Goal: Information Seeking & Learning: Learn about a topic

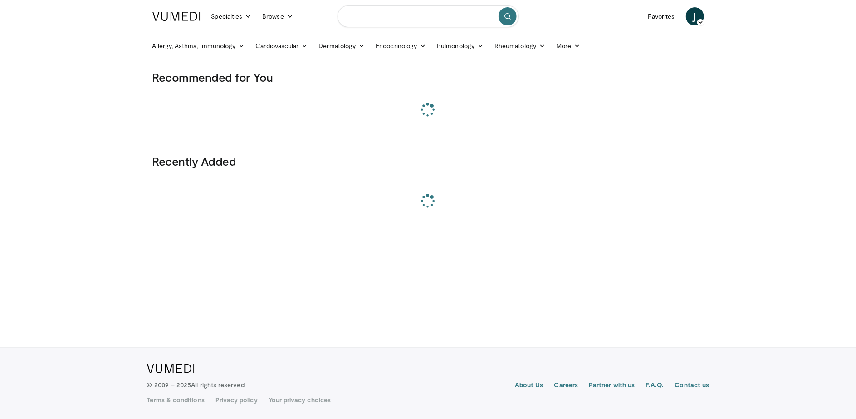
click at [403, 18] on input "Search topics, interventions" at bounding box center [427, 16] width 181 height 22
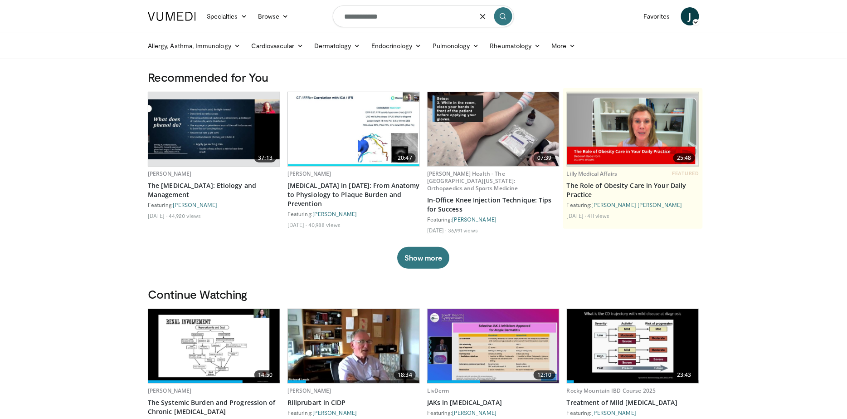
type input "**********"
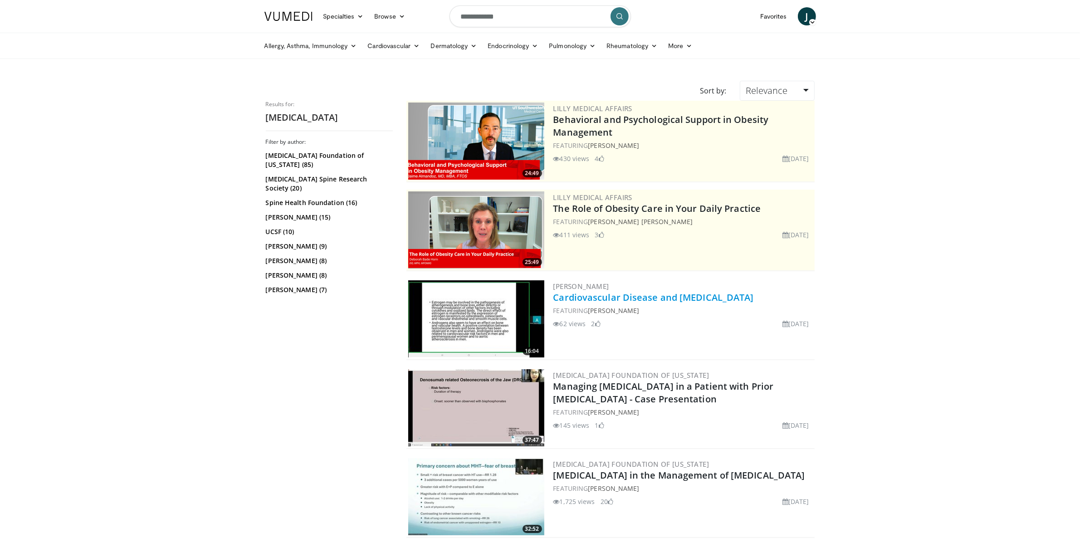
click at [652, 299] on link "Cardiovascular Disease and [MEDICAL_DATA]" at bounding box center [653, 297] width 200 height 12
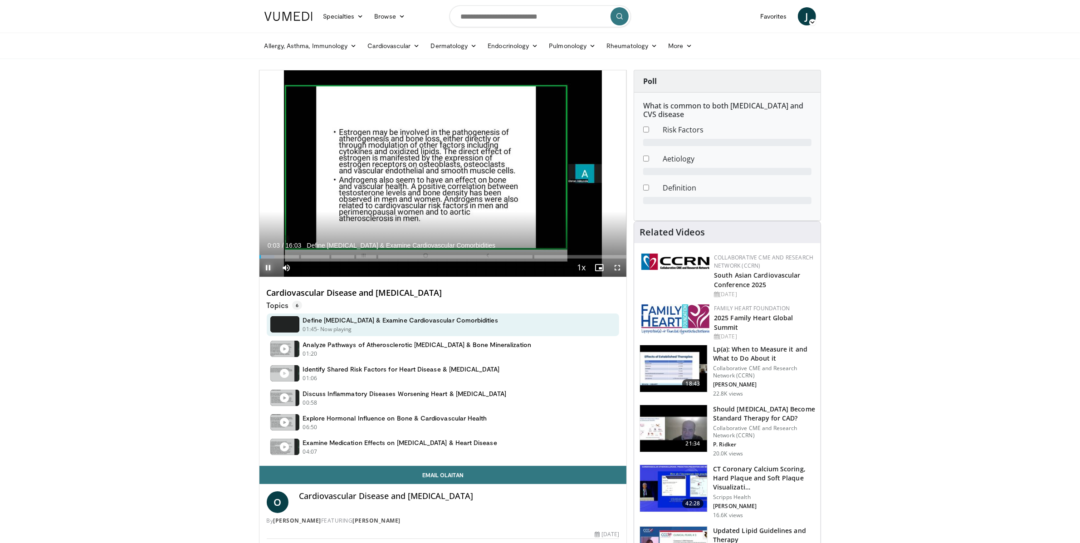
click at [263, 267] on span "Video Player" at bounding box center [268, 268] width 18 height 18
click at [399, 15] on icon at bounding box center [402, 16] width 6 height 6
click at [403, 65] on link "Lecture Series" at bounding box center [424, 66] width 108 height 15
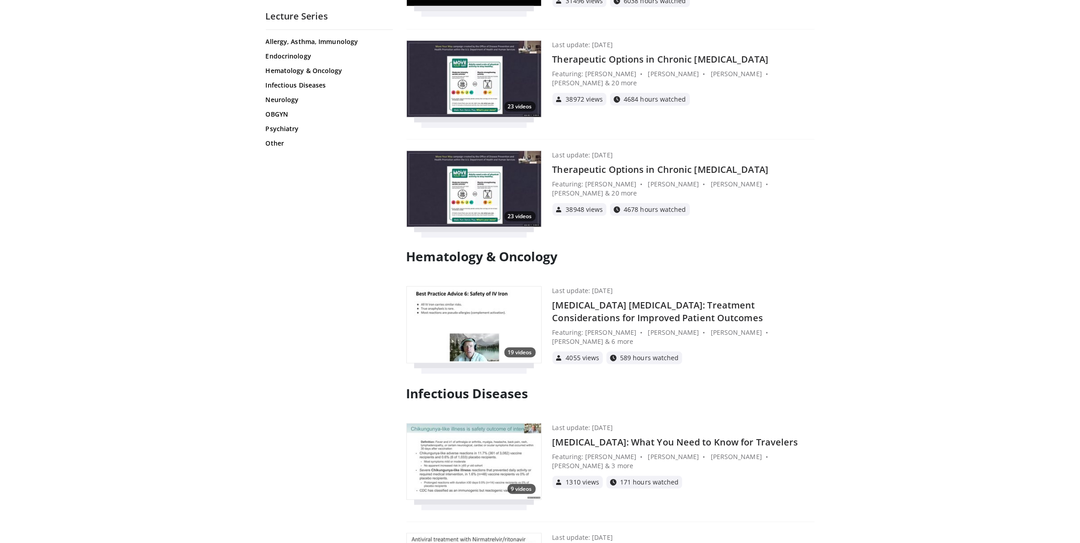
scroll to position [944, 0]
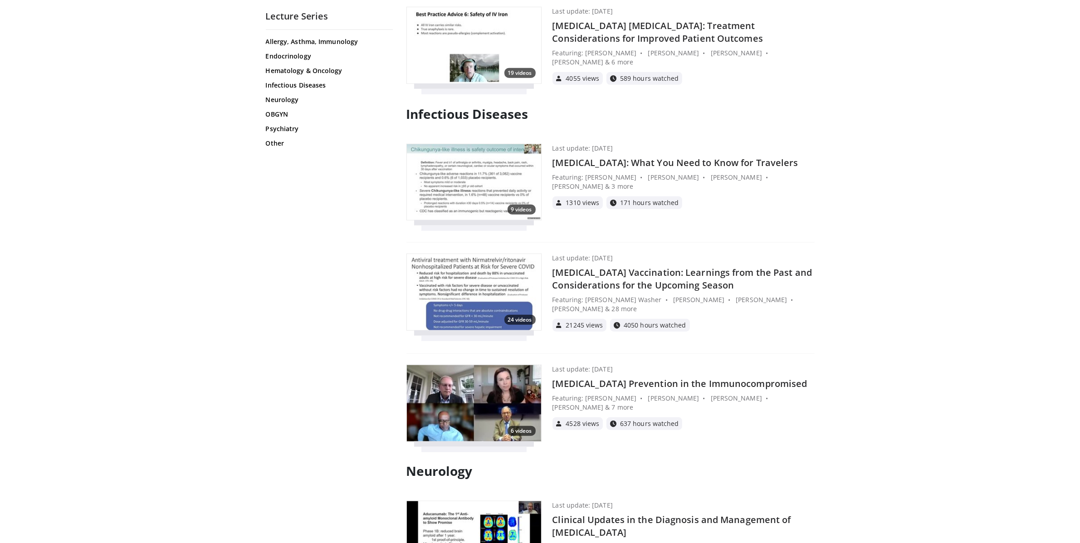
click at [616, 41] on h4 "Iron Deficiency Anemia: Treatment Considerations for Improved Patient Outcomes" at bounding box center [683, 32] width 262 height 25
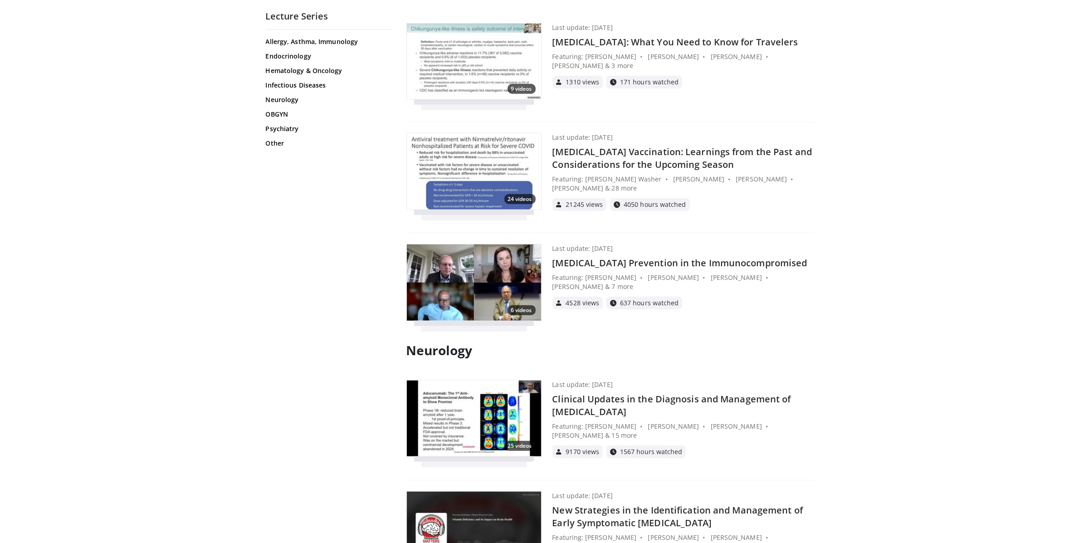
scroll to position [1114, 0]
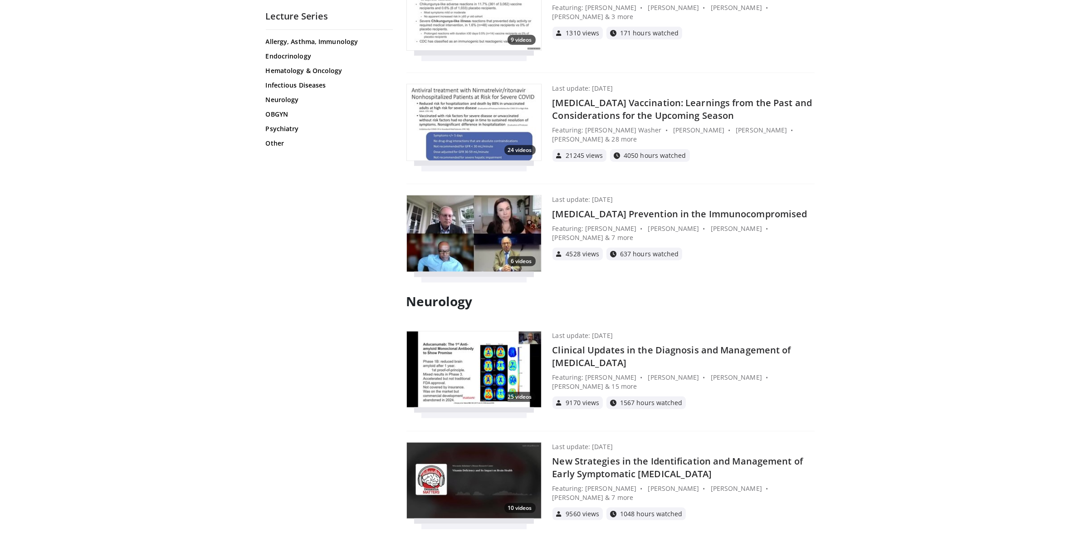
click at [610, 361] on h4 "Clinical Updates in the Diagnosis and Management of Alzheimer's Disease" at bounding box center [683, 356] width 262 height 25
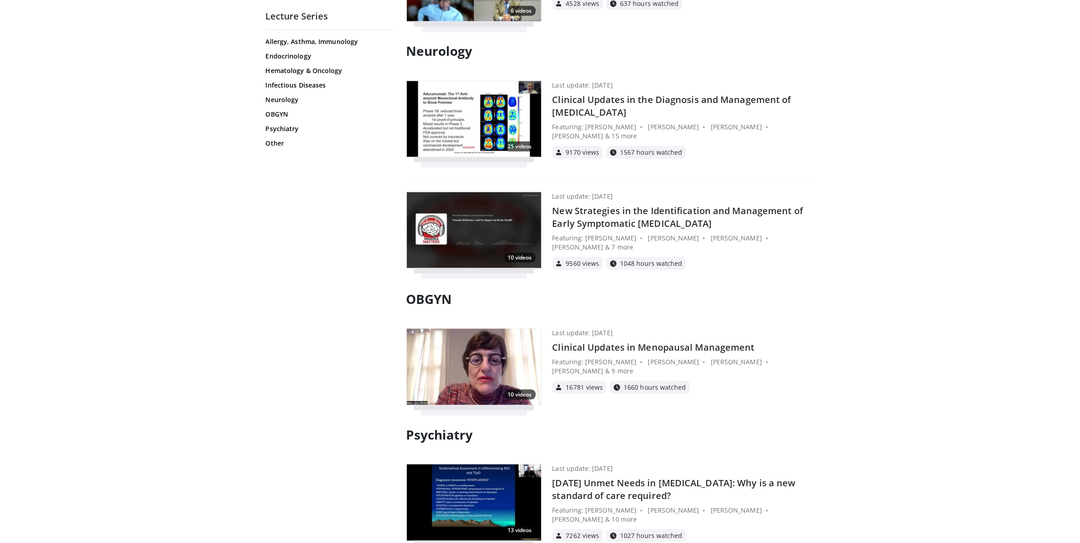
scroll to position [1465, 0]
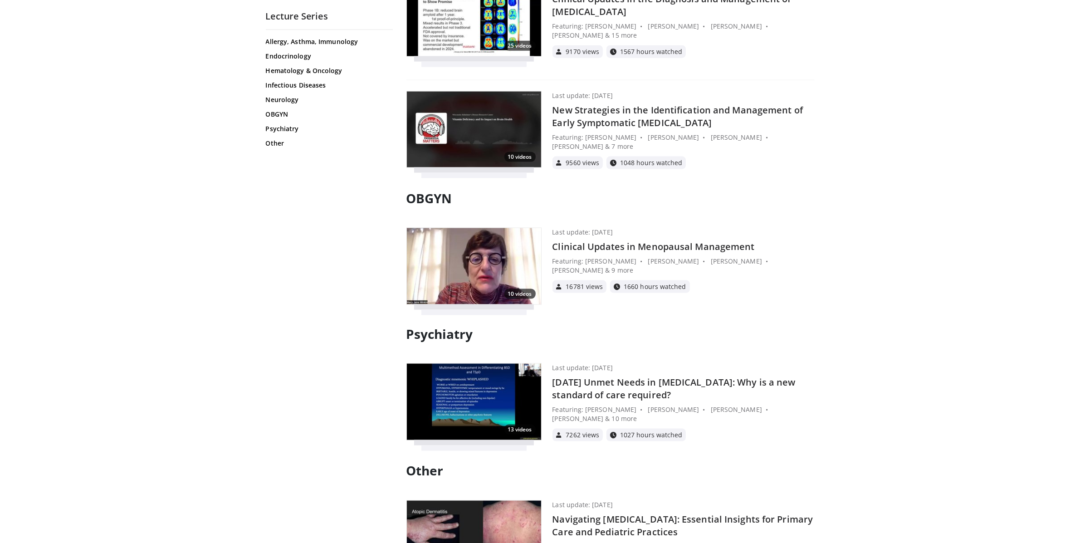
click at [658, 249] on h4 "Clinical Updates in Menopausal Management" at bounding box center [683, 246] width 262 height 13
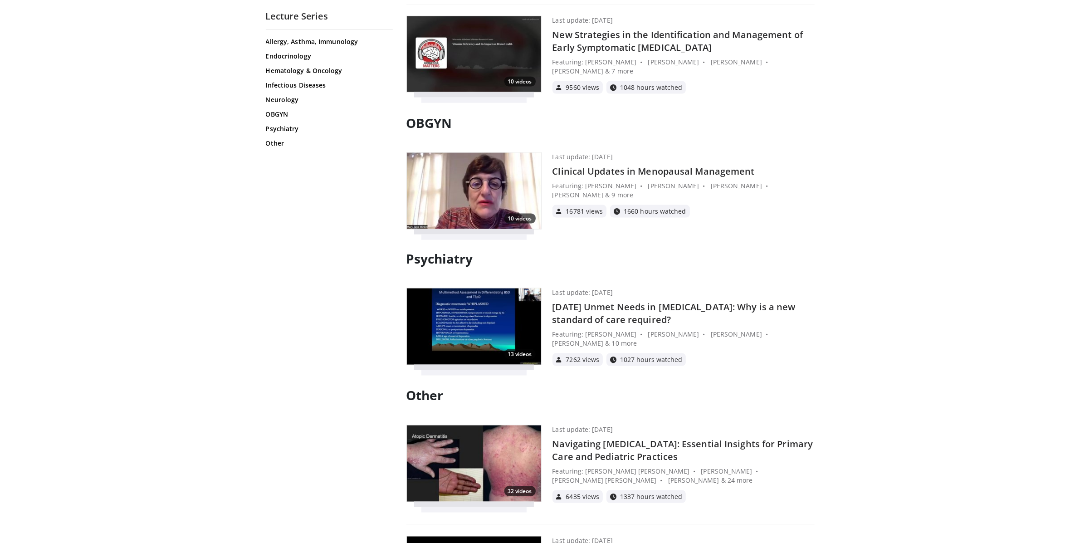
scroll to position [1545, 0]
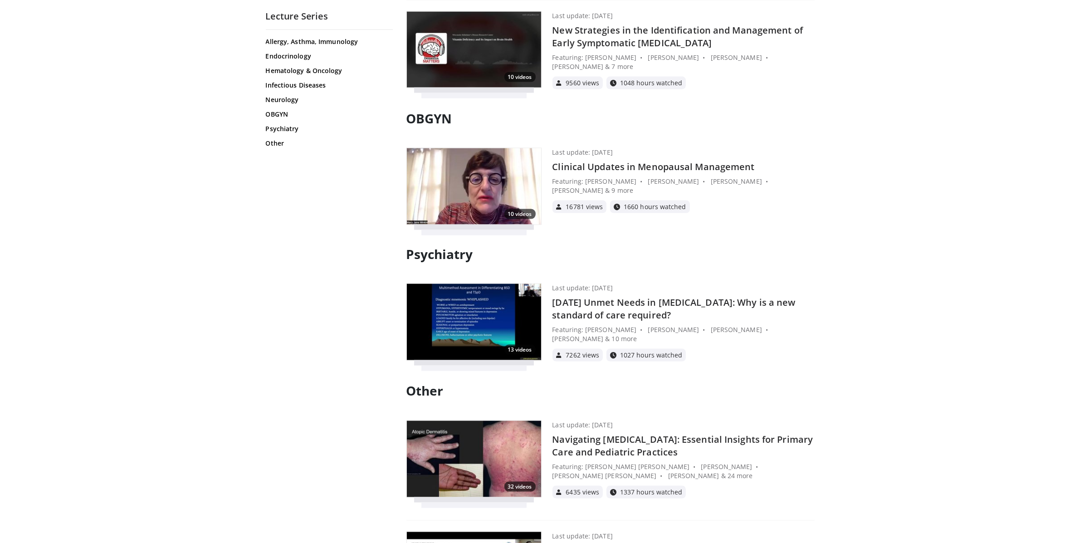
click at [617, 301] on h4 "[DATE] Unmet Needs in [MEDICAL_DATA]: Why is a new standard of care required?" at bounding box center [683, 308] width 262 height 25
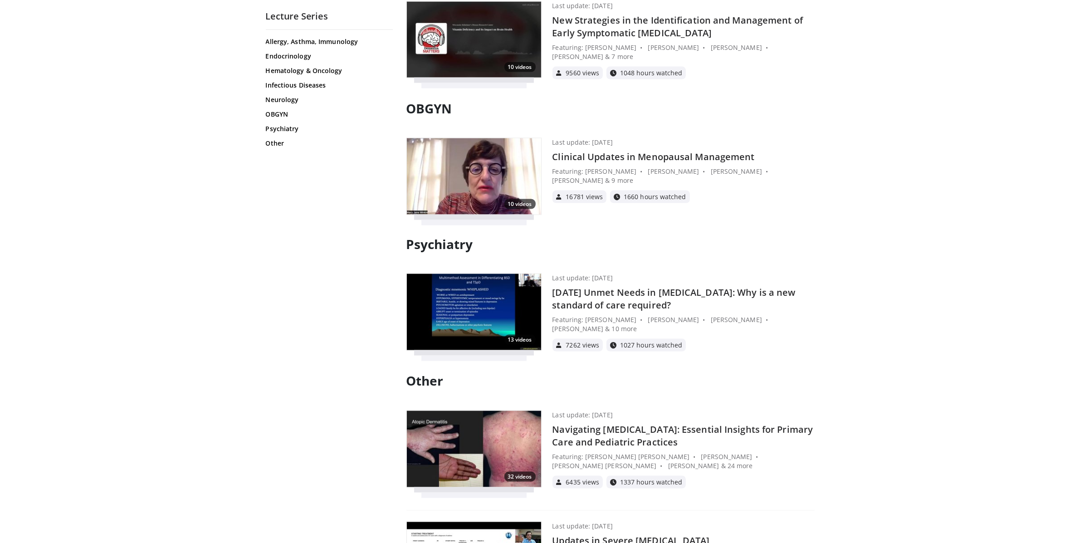
scroll to position [1734, 0]
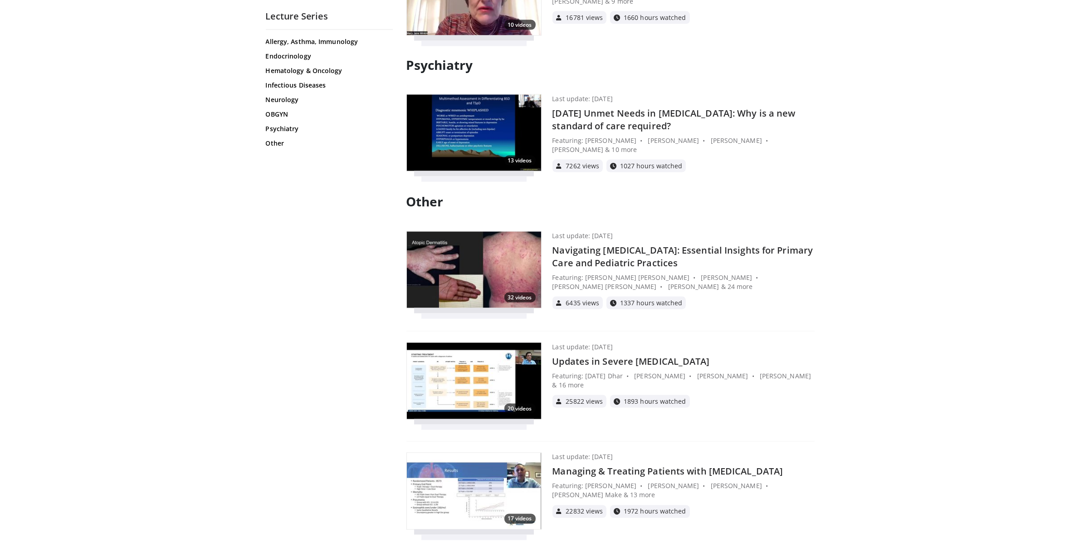
click at [648, 255] on h4 "Navigating [MEDICAL_DATA]: Essential Insights for Primary Care and Pediatric Pr…" at bounding box center [683, 256] width 262 height 25
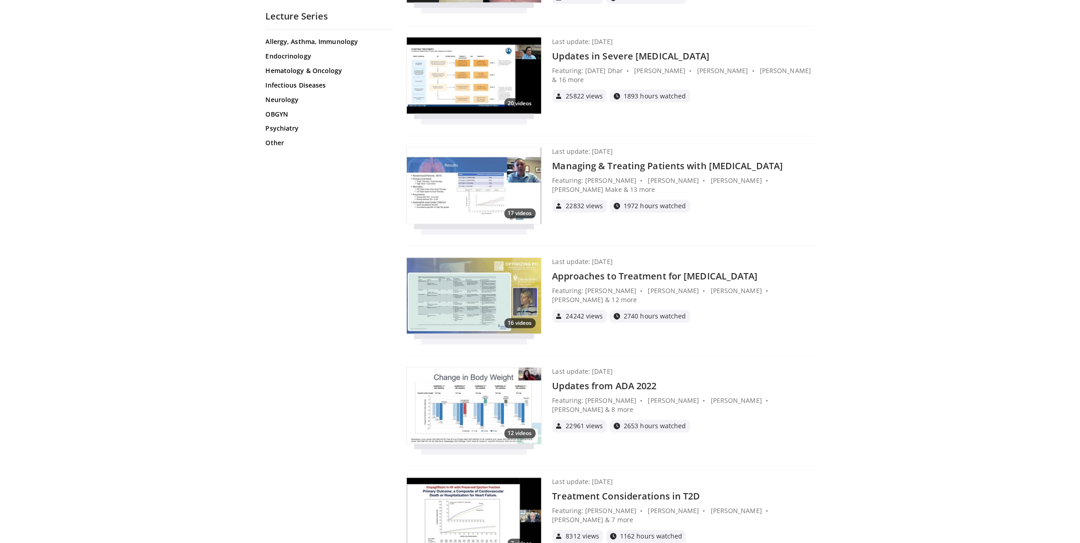
scroll to position [2043, 0]
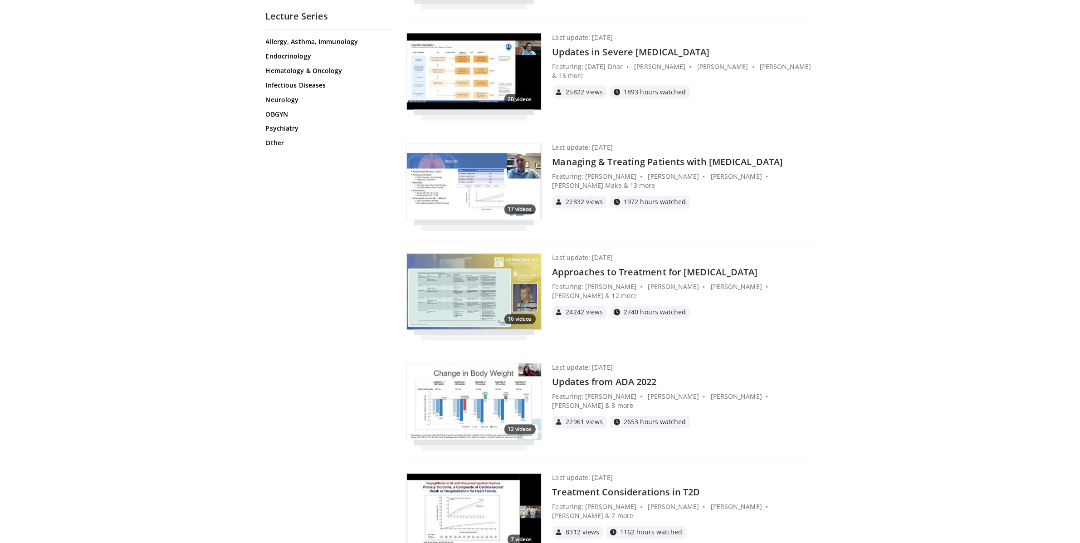
click at [639, 166] on h4 "Managing & Treating Patients with [MEDICAL_DATA]" at bounding box center [683, 162] width 262 height 13
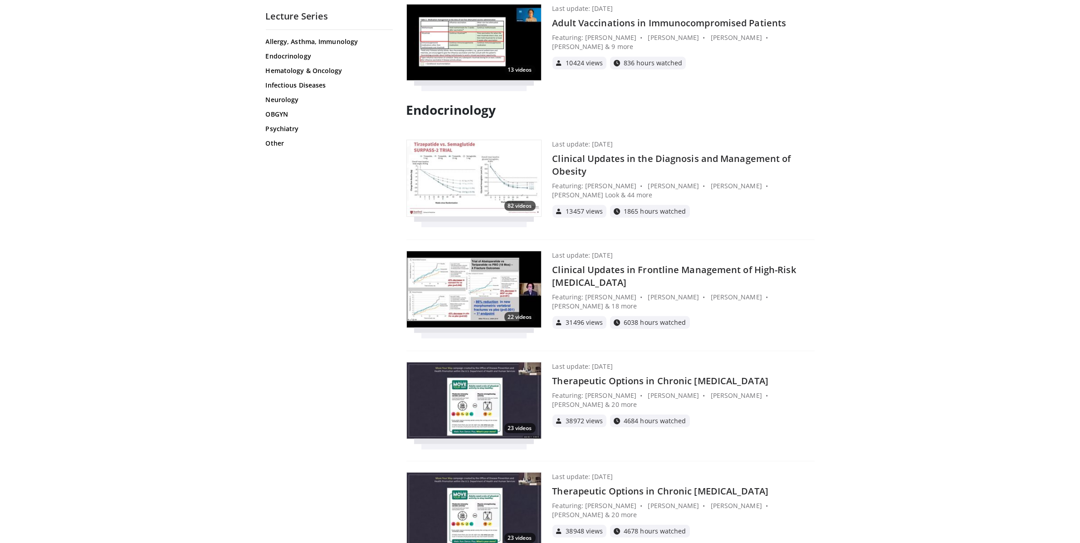
scroll to position [0, 0]
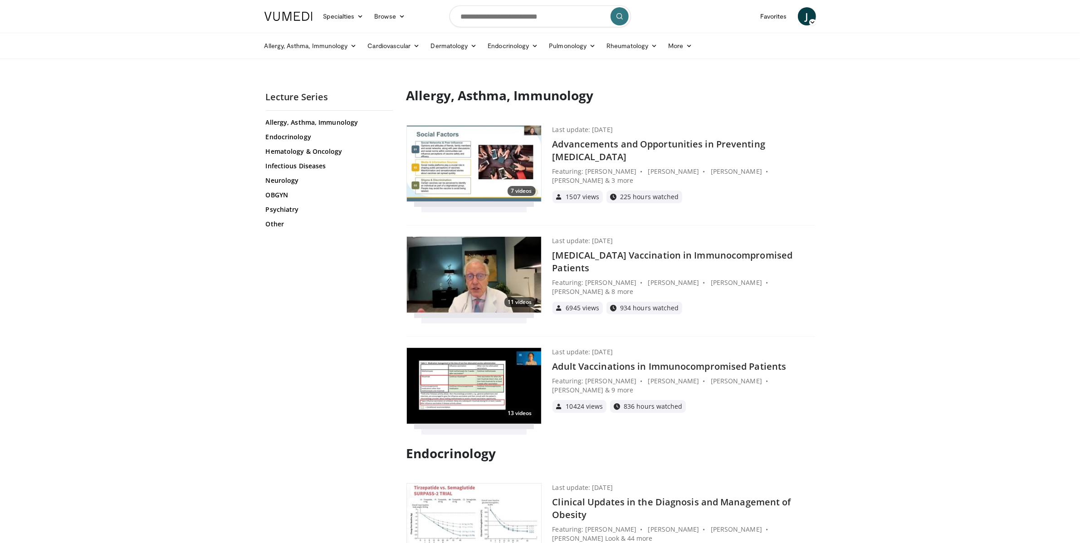
click at [601, 159] on h4 "Advancements and Opportunities in Preventing Meningococcal Disease" at bounding box center [683, 150] width 262 height 25
click at [654, 255] on h4 "[MEDICAL_DATA] Vaccination in Immunocompromised Patients" at bounding box center [683, 261] width 262 height 25
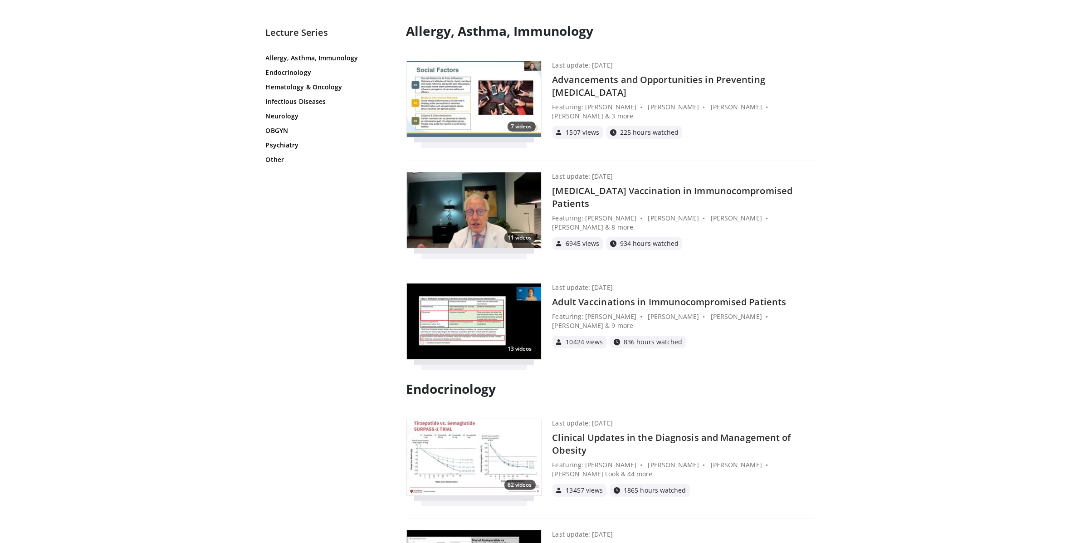
scroll to position [78, 0]
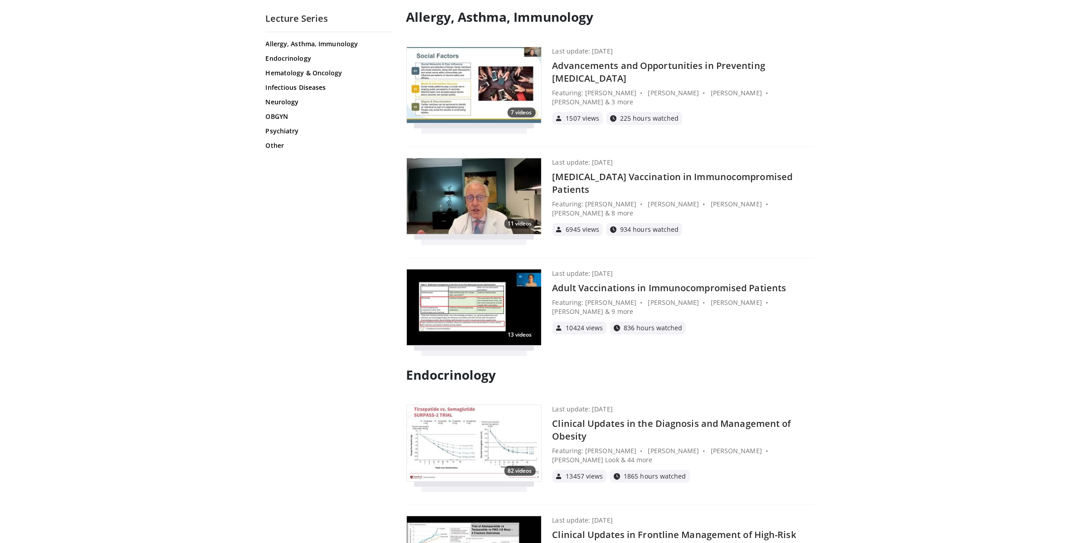
click at [712, 423] on h4 "Clinical Updates in the Diagnosis and Management of Obesity" at bounding box center [683, 429] width 262 height 25
click at [712, 422] on h4 "Clinical Updates in the Diagnosis and Management of Obesity" at bounding box center [683, 429] width 262 height 25
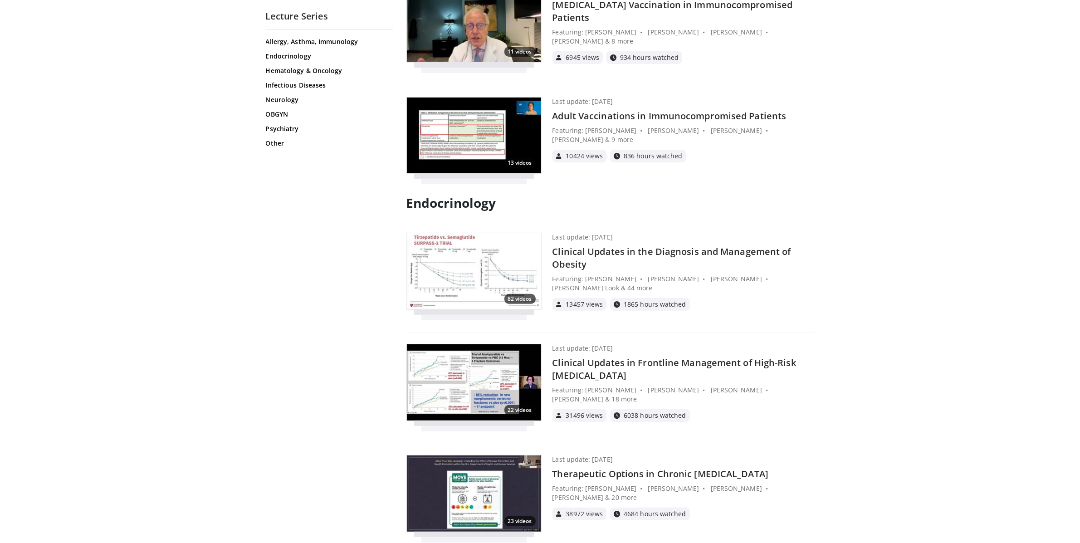
scroll to position [287, 0]
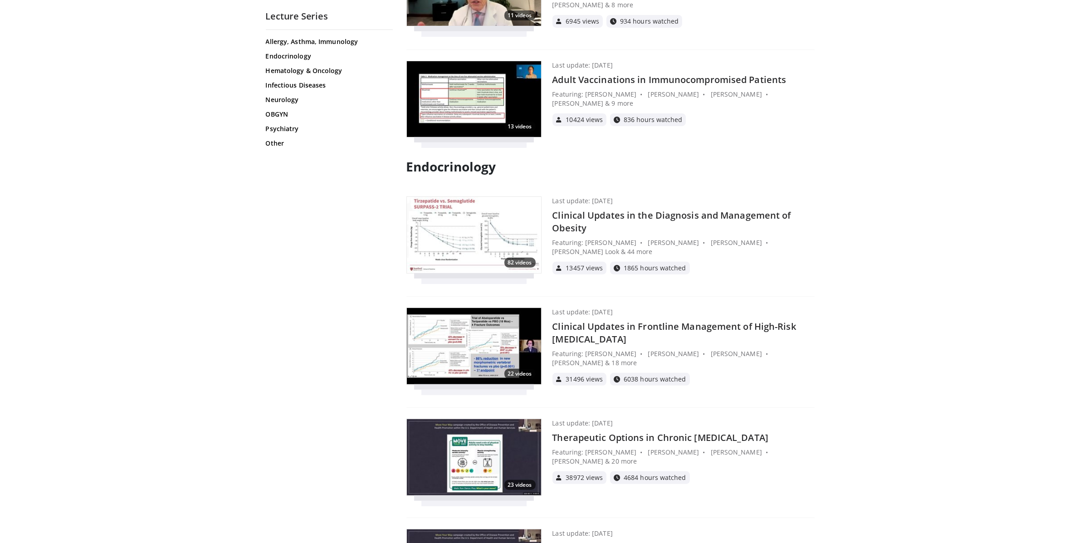
click at [582, 346] on div "Last update: Aug 19, 2025 Clinical Updates in Frontline Management of High-Risk…" at bounding box center [683, 347] width 262 height 78
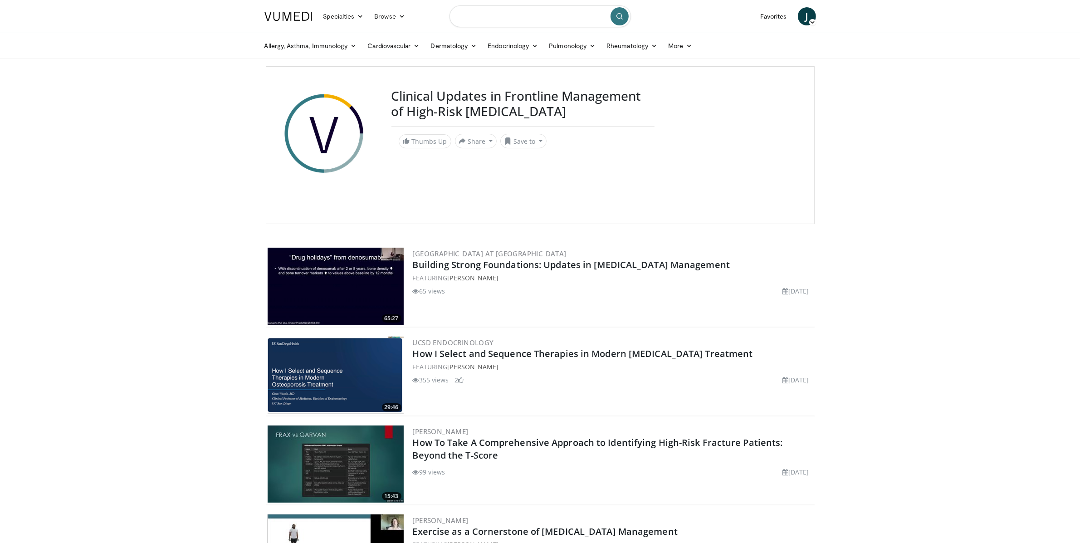
click at [493, 22] on input "Search topics, interventions" at bounding box center [539, 16] width 181 height 22
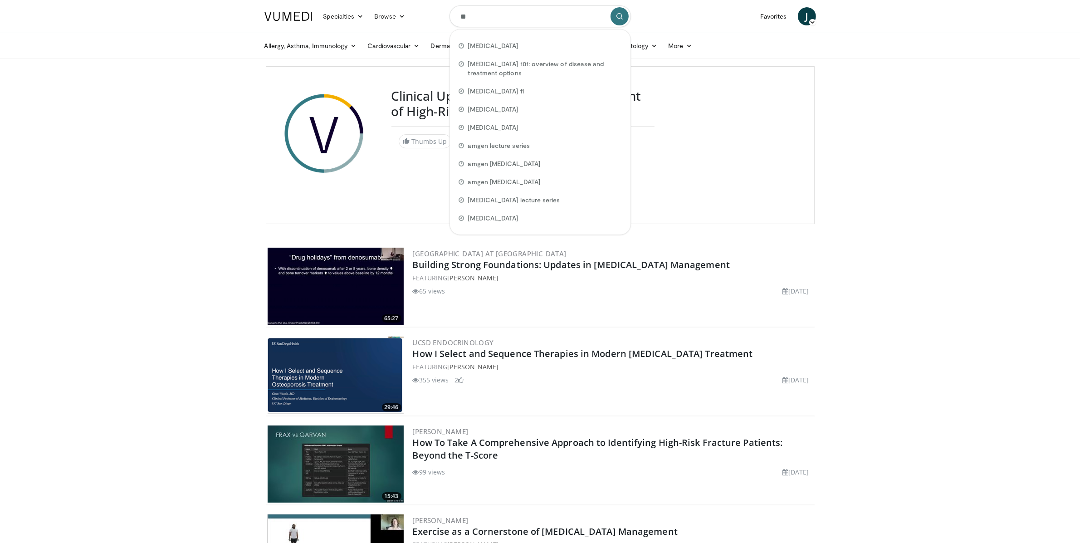
type input "*"
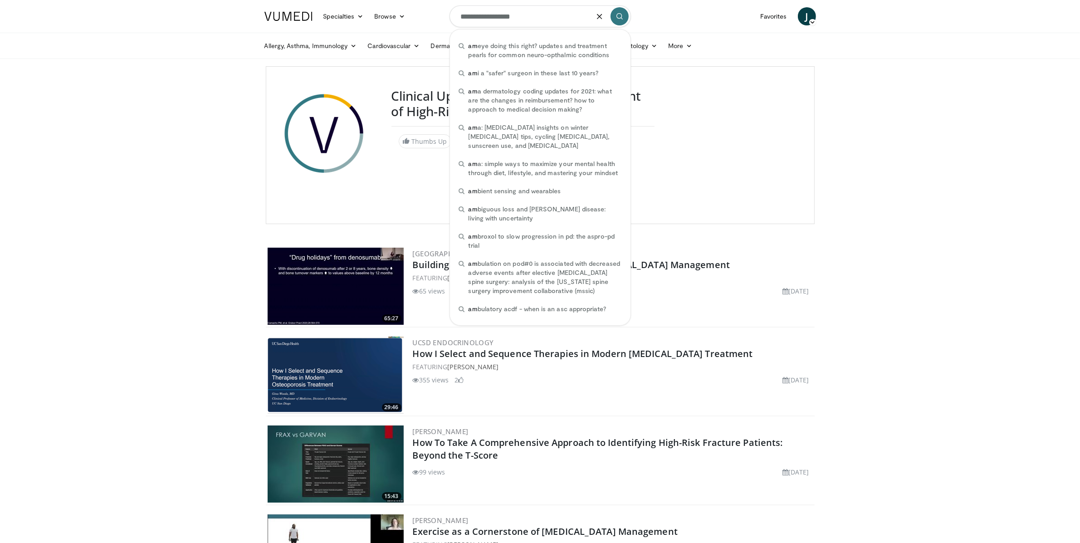
type input "**********"
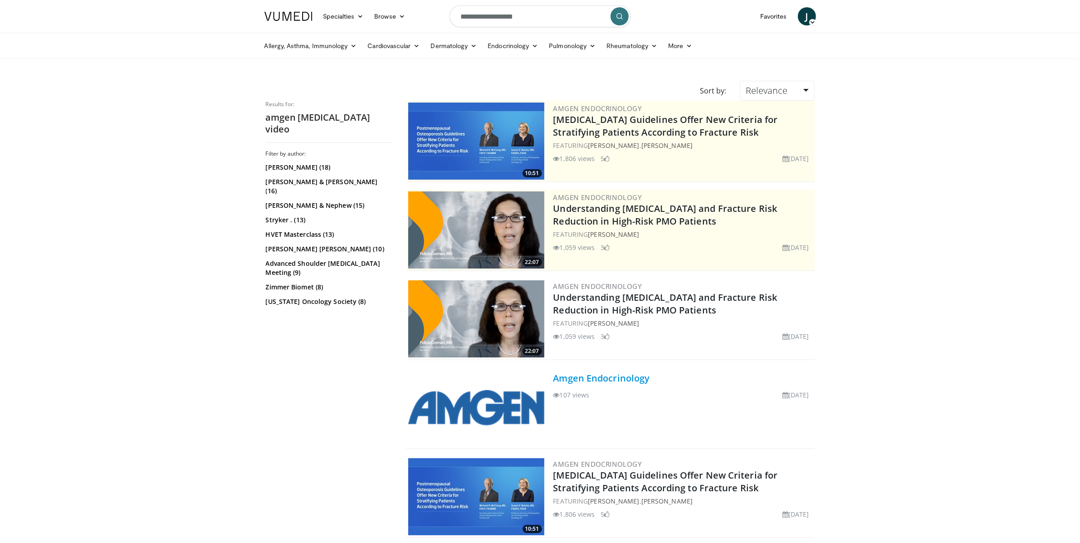
click at [614, 381] on link "Amgen Endocrinology" at bounding box center [601, 378] width 97 height 12
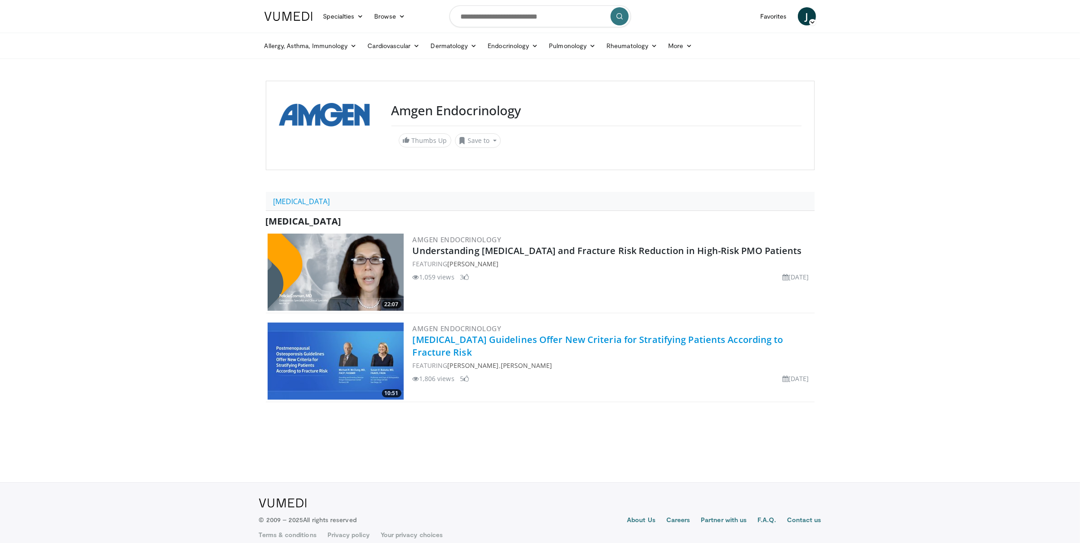
click at [566, 343] on link "[MEDICAL_DATA] Guidelines Offer New Criteria for Stratifying Patients According…" at bounding box center [598, 345] width 371 height 25
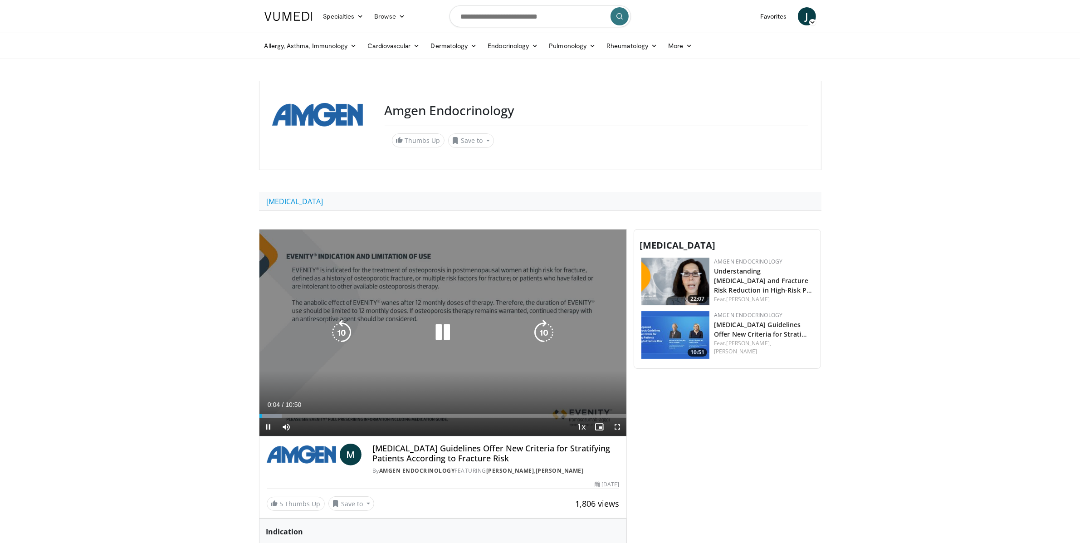
click at [446, 335] on icon "Video Player" at bounding box center [442, 332] width 25 height 25
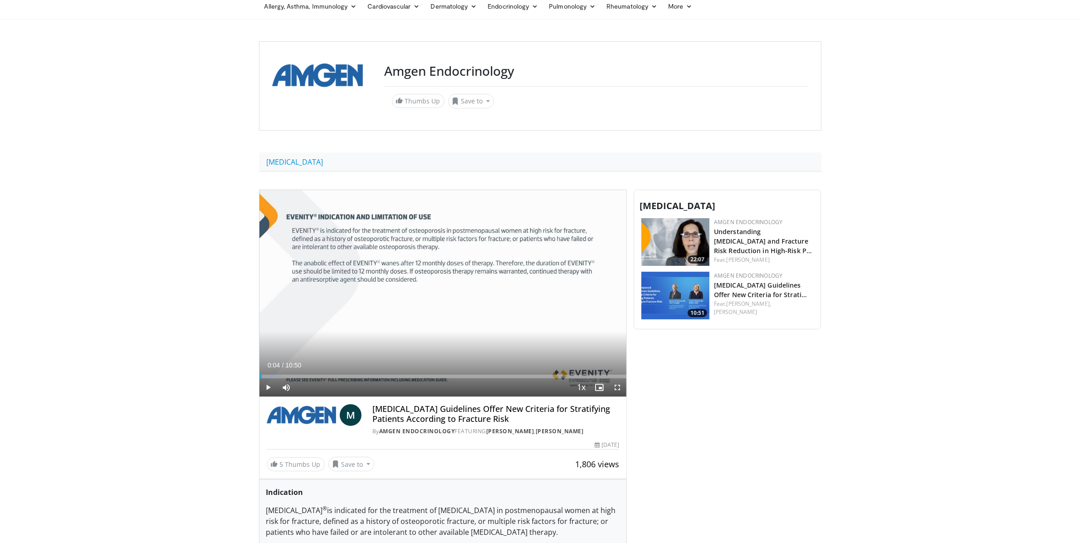
scroll to position [41, 0]
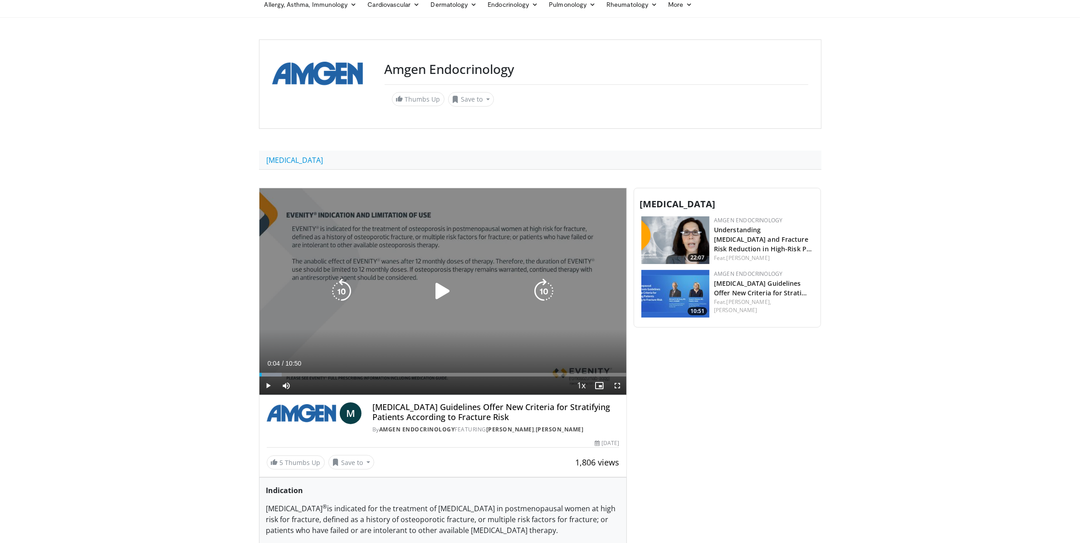
click at [445, 293] on icon "Video Player" at bounding box center [442, 290] width 25 height 25
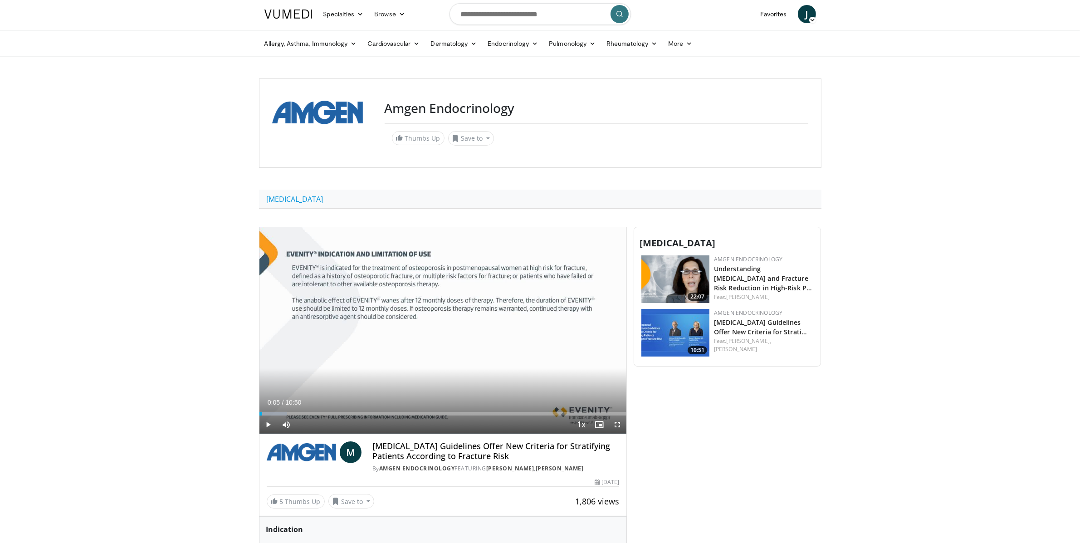
scroll to position [0, 0]
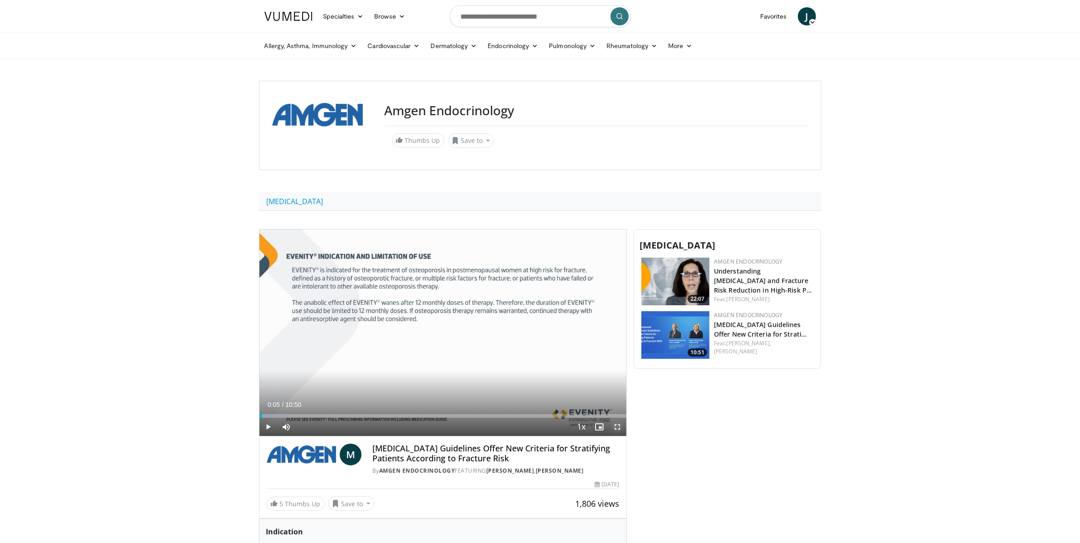
click at [618, 428] on span "Video Player" at bounding box center [617, 427] width 18 height 18
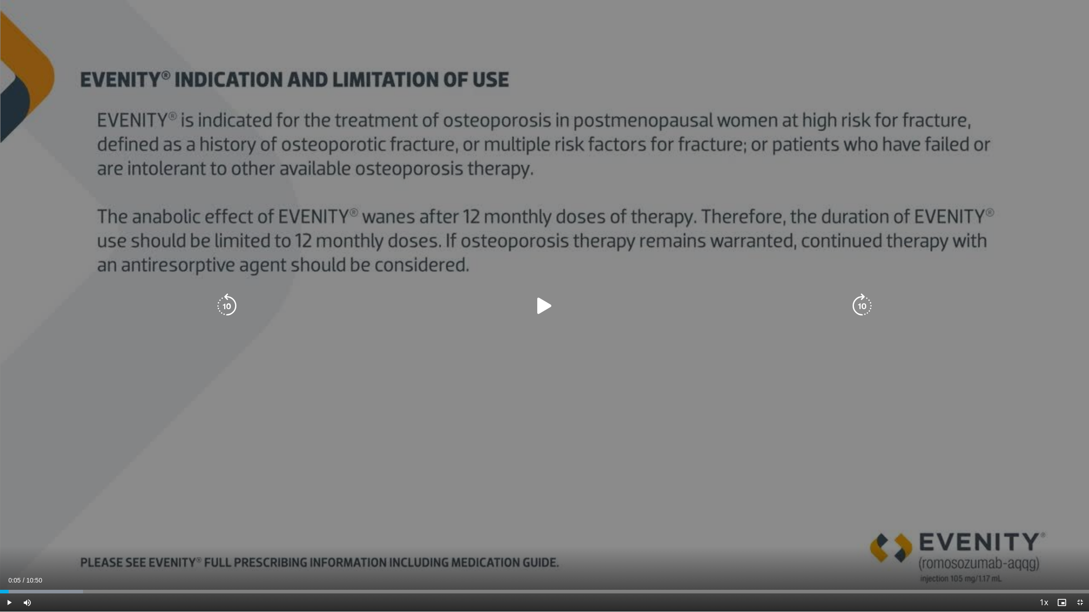
click at [631, 46] on div "10 seconds Tap to unmute" at bounding box center [544, 306] width 1089 height 612
click at [635, 40] on div "10 seconds Tap to unmute" at bounding box center [544, 306] width 1089 height 612
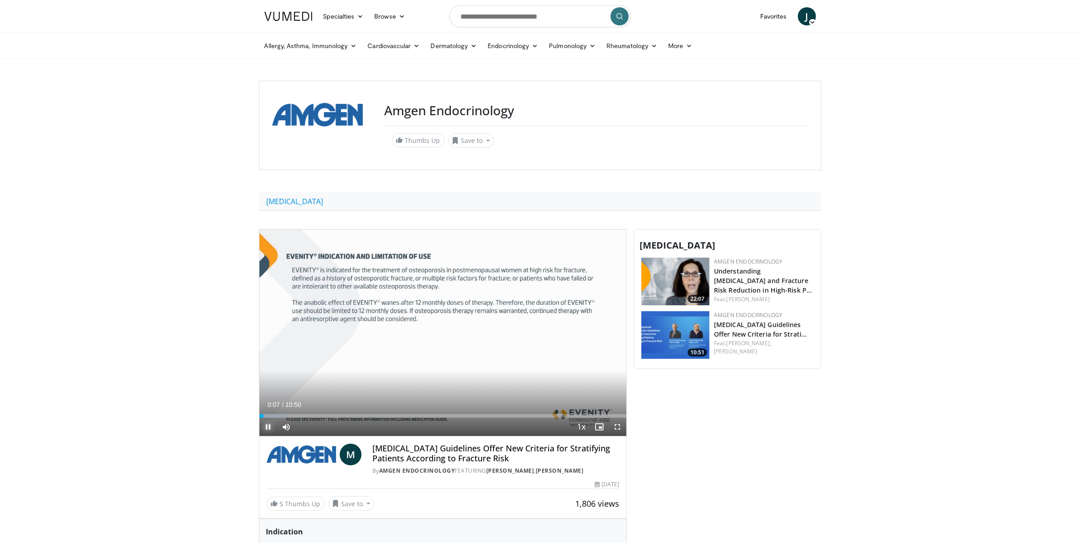
click at [266, 423] on span "Video Player" at bounding box center [268, 427] width 18 height 18
click at [598, 427] on span "Video Player" at bounding box center [599, 427] width 18 height 18
